Goal: Information Seeking & Learning: Learn about a topic

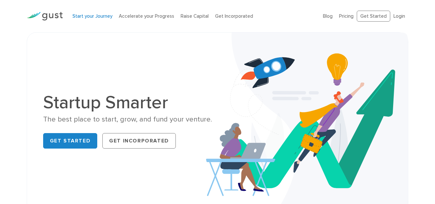
click at [91, 17] on link "Start your Journey" at bounding box center [92, 16] width 40 height 6
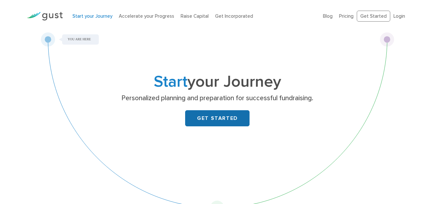
click at [226, 121] on link "GET STARTED" at bounding box center [217, 118] width 64 height 16
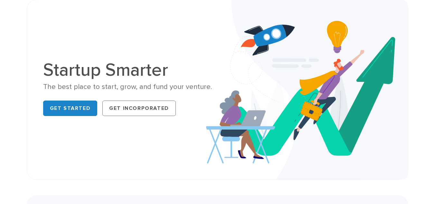
scroll to position [32, 0]
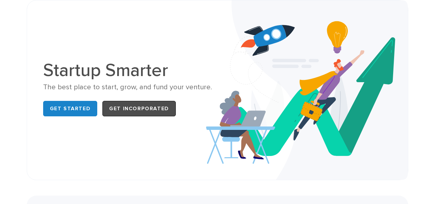
click at [127, 109] on link "Get Incorporated" at bounding box center [138, 108] width 73 height 15
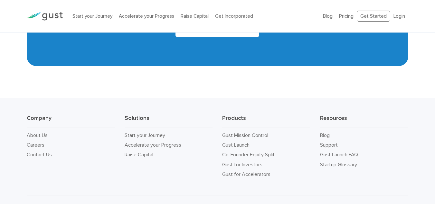
scroll to position [2898, 0]
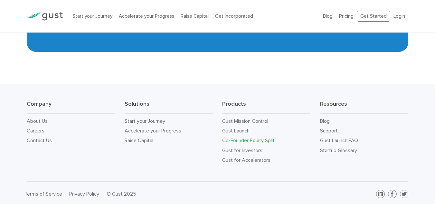
click at [258, 137] on link "Co-Founder Equity Split" at bounding box center [248, 140] width 52 height 6
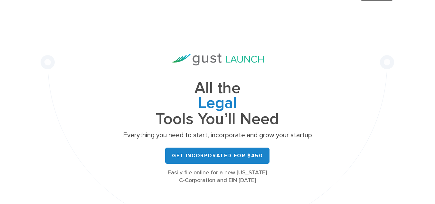
scroll to position [32, 0]
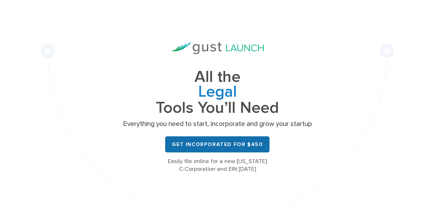
click at [225, 146] on link "Get Incorporated for $450" at bounding box center [217, 144] width 104 height 16
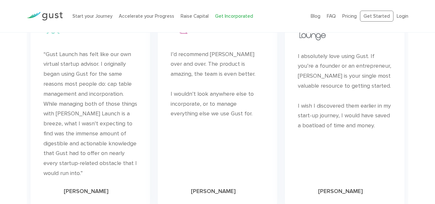
scroll to position [3723, 0]
